Goal: Check status: Check status

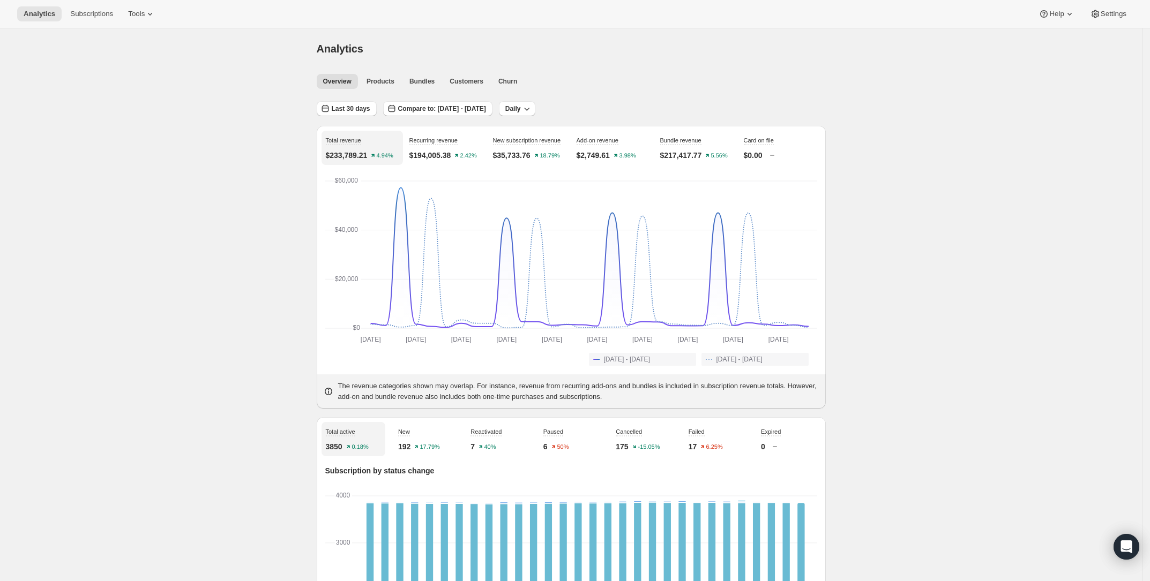
click at [360, 108] on span "Last 30 days" at bounding box center [351, 109] width 39 height 9
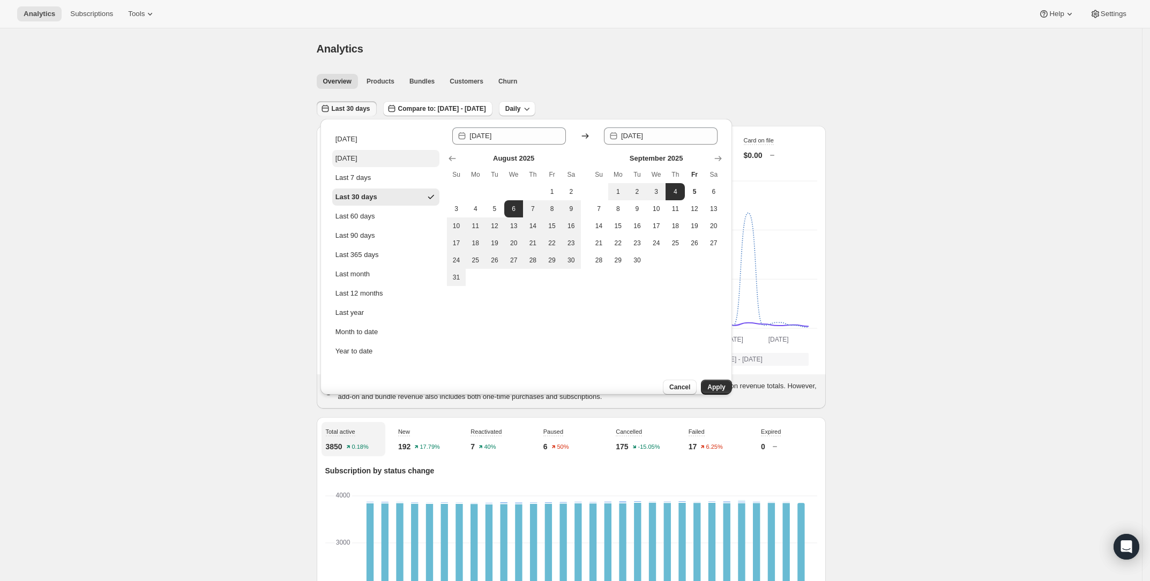
click at [347, 157] on div "[DATE]" at bounding box center [346, 158] width 22 height 11
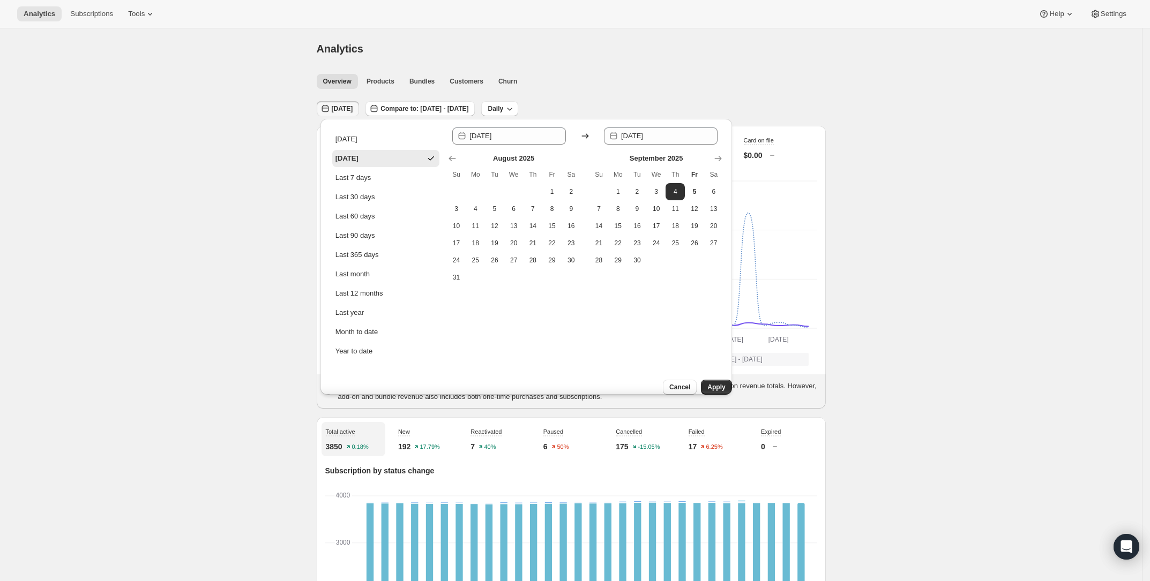
type input "[DATE]"
click at [708, 383] on span "Apply" at bounding box center [716, 387] width 18 height 9
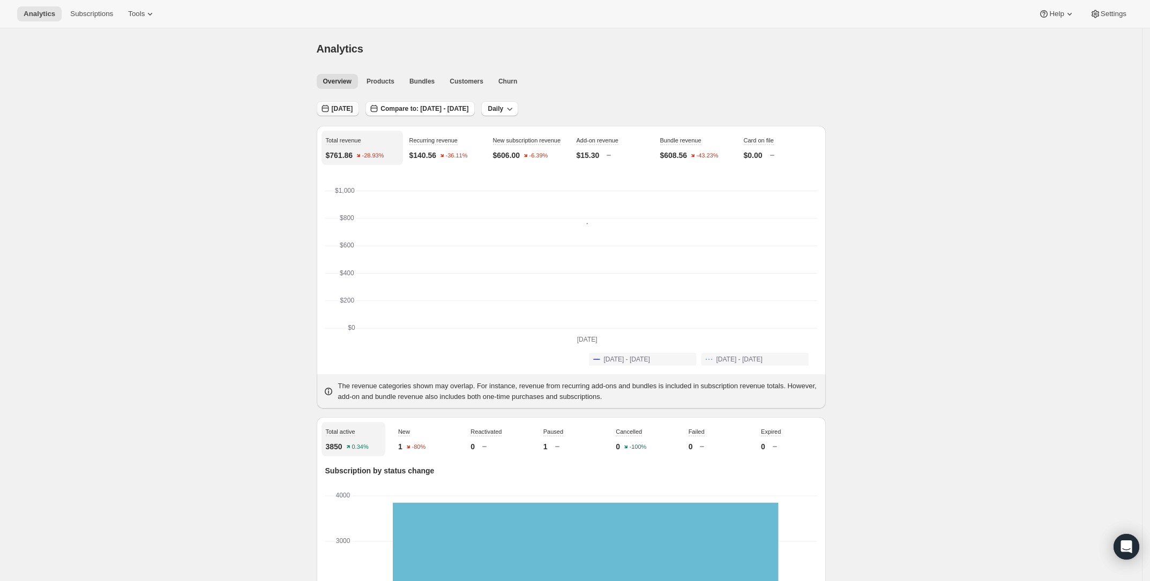
click at [351, 110] on span "[DATE]" at bounding box center [342, 109] width 21 height 9
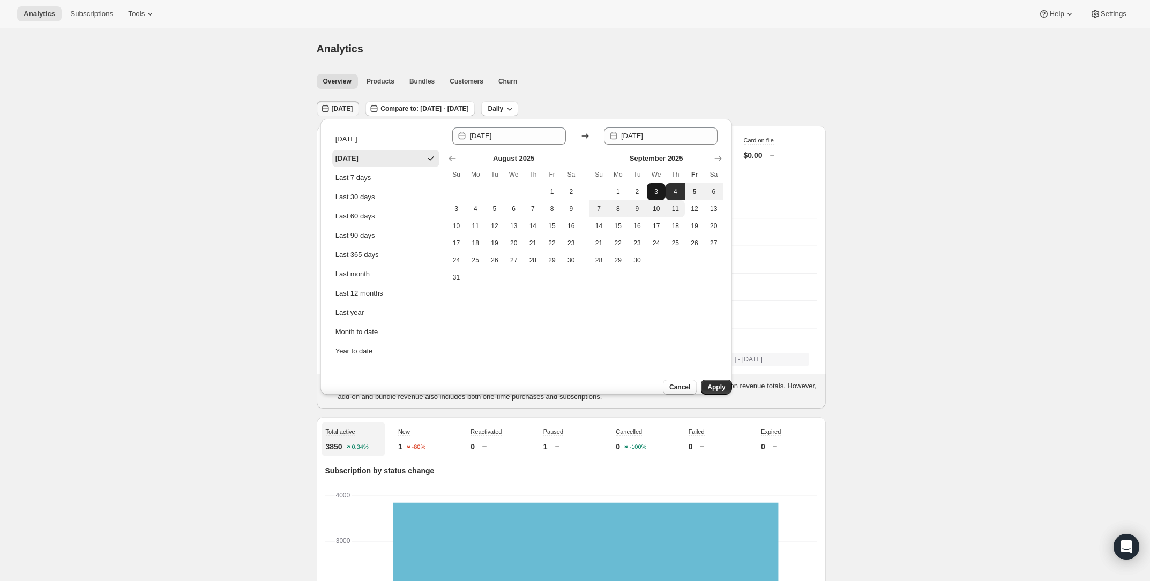
click at [657, 197] on button "3" at bounding box center [656, 191] width 19 height 17
type input "[DATE]"
click at [657, 197] on button "3" at bounding box center [656, 191] width 19 height 17
click at [715, 383] on span "Apply" at bounding box center [716, 387] width 18 height 9
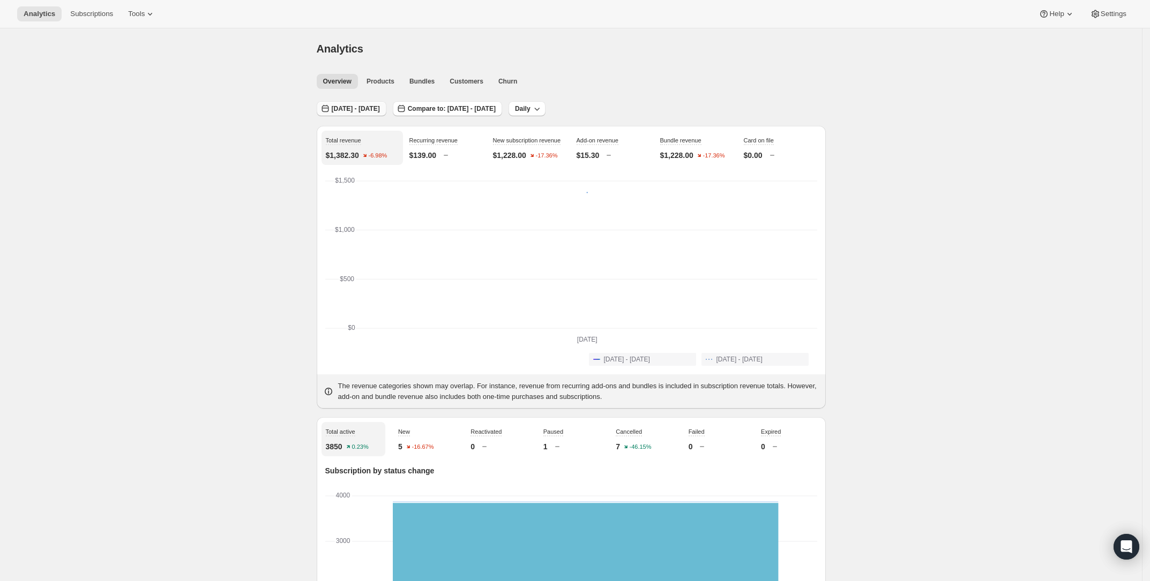
click at [351, 107] on span "[DATE] - [DATE]" at bounding box center [356, 109] width 48 height 9
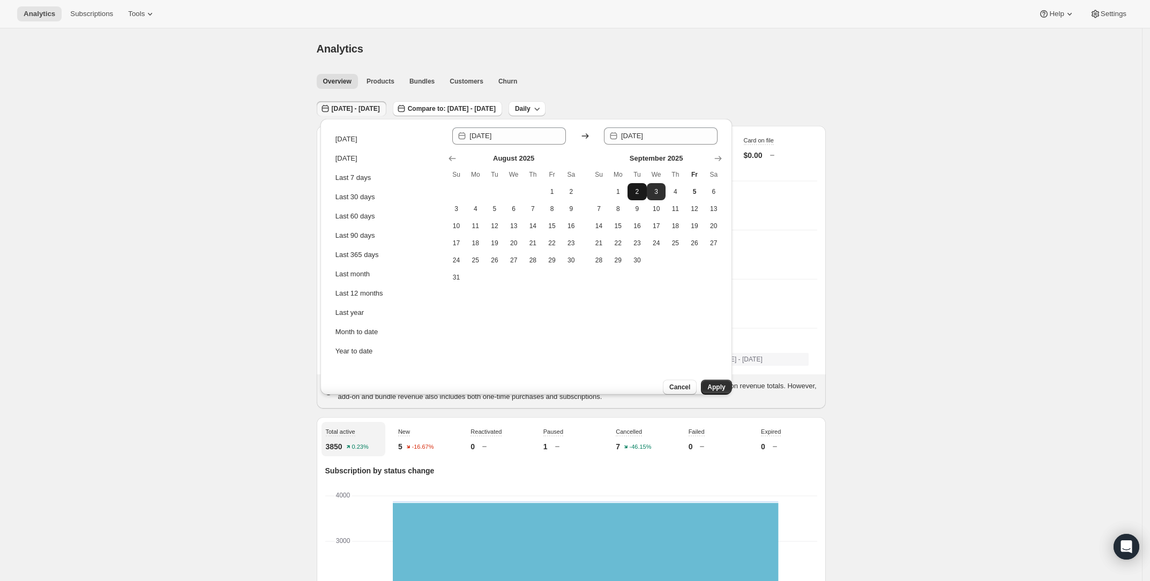
click at [633, 186] on button "2" at bounding box center [637, 191] width 19 height 17
type input "[DATE]"
click at [707, 383] on span "Apply" at bounding box center [716, 387] width 18 height 9
